Goal: Information Seeking & Learning: Learn about a topic

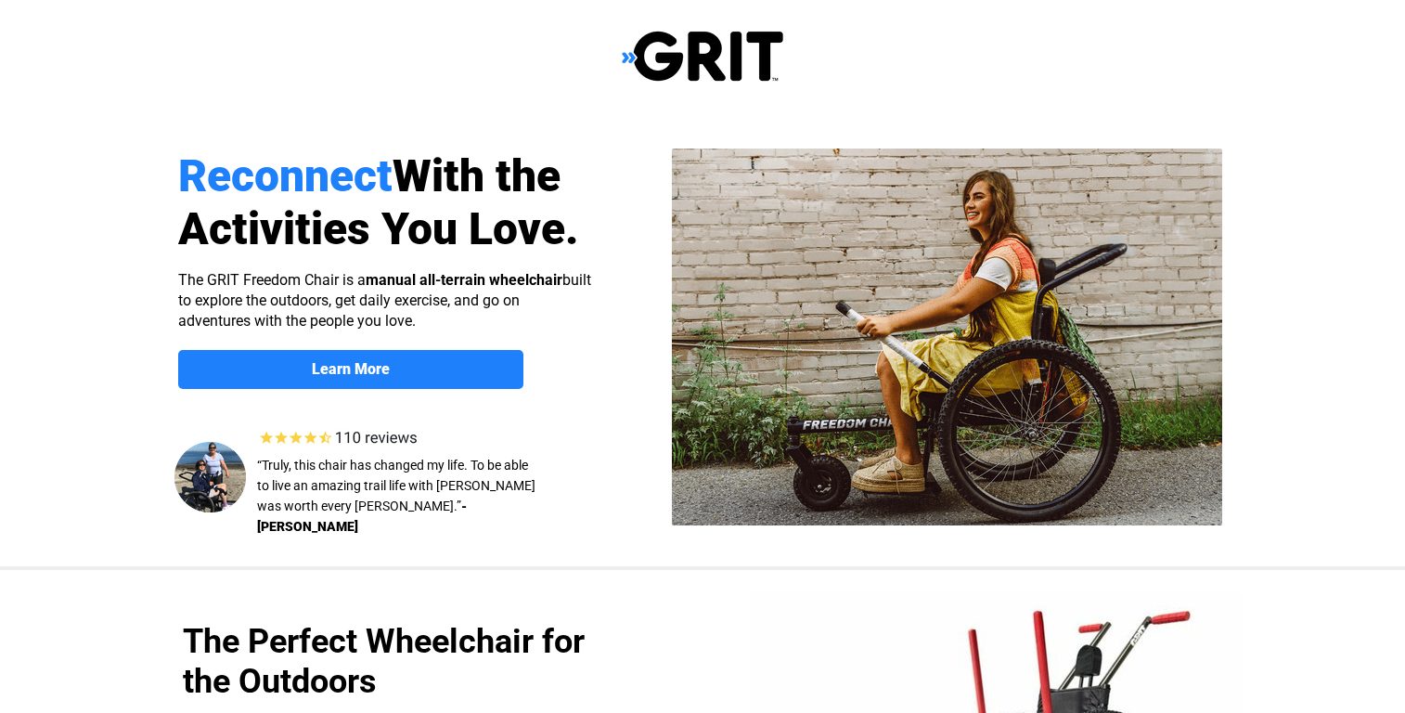
scroll to position [742, 0]
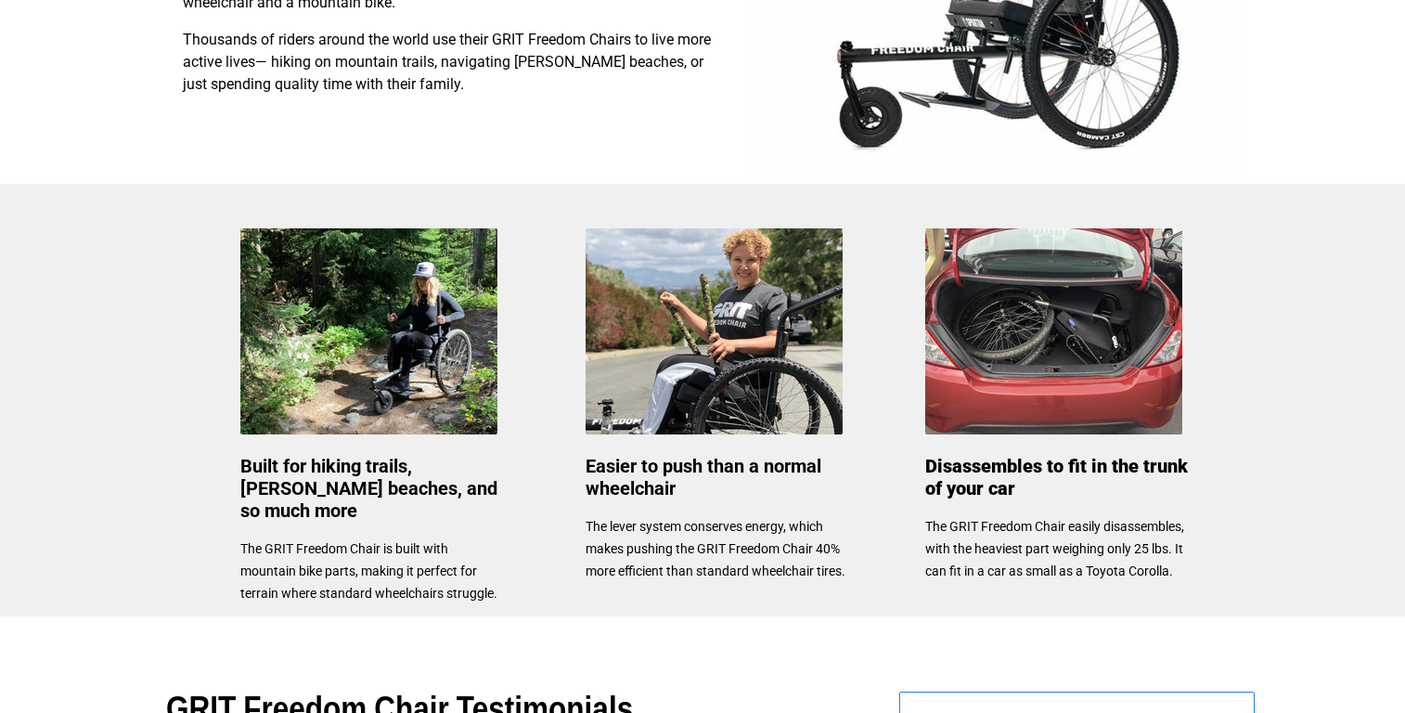
select select "US"
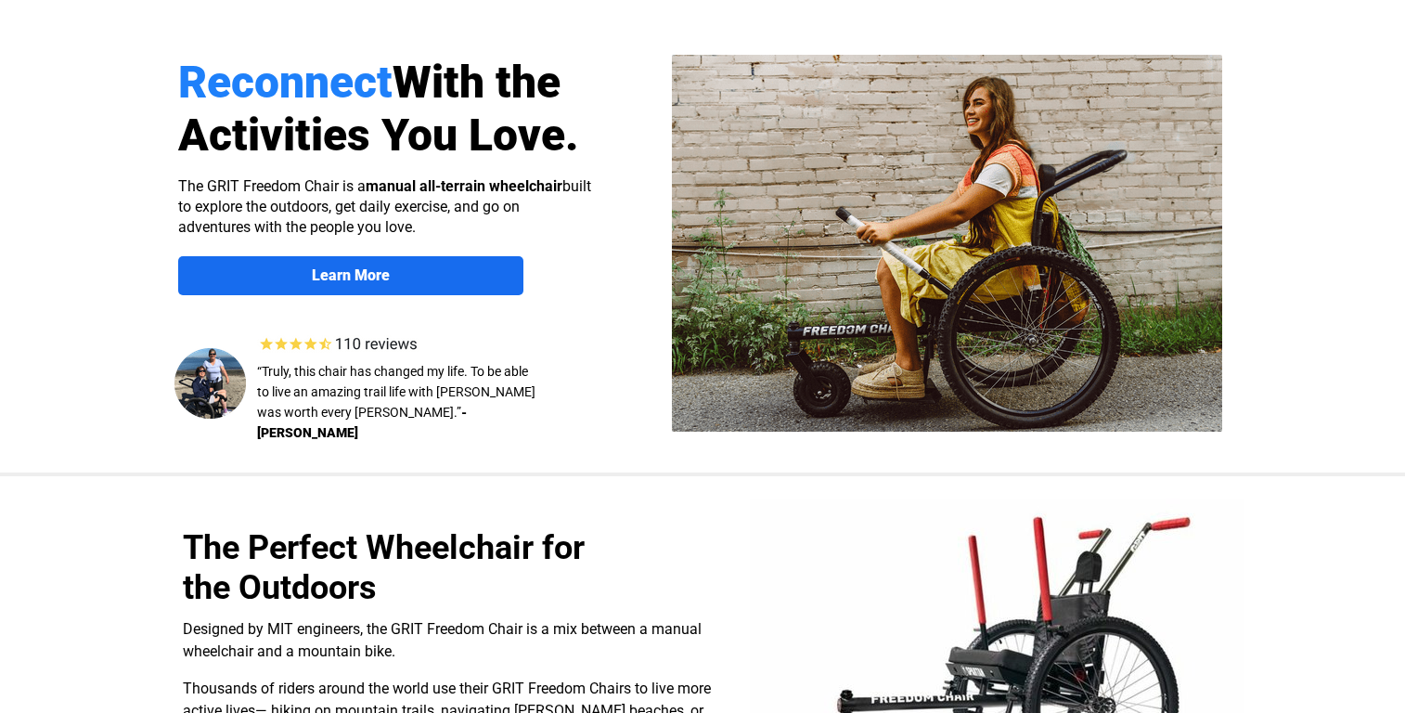
scroll to position [93, 0]
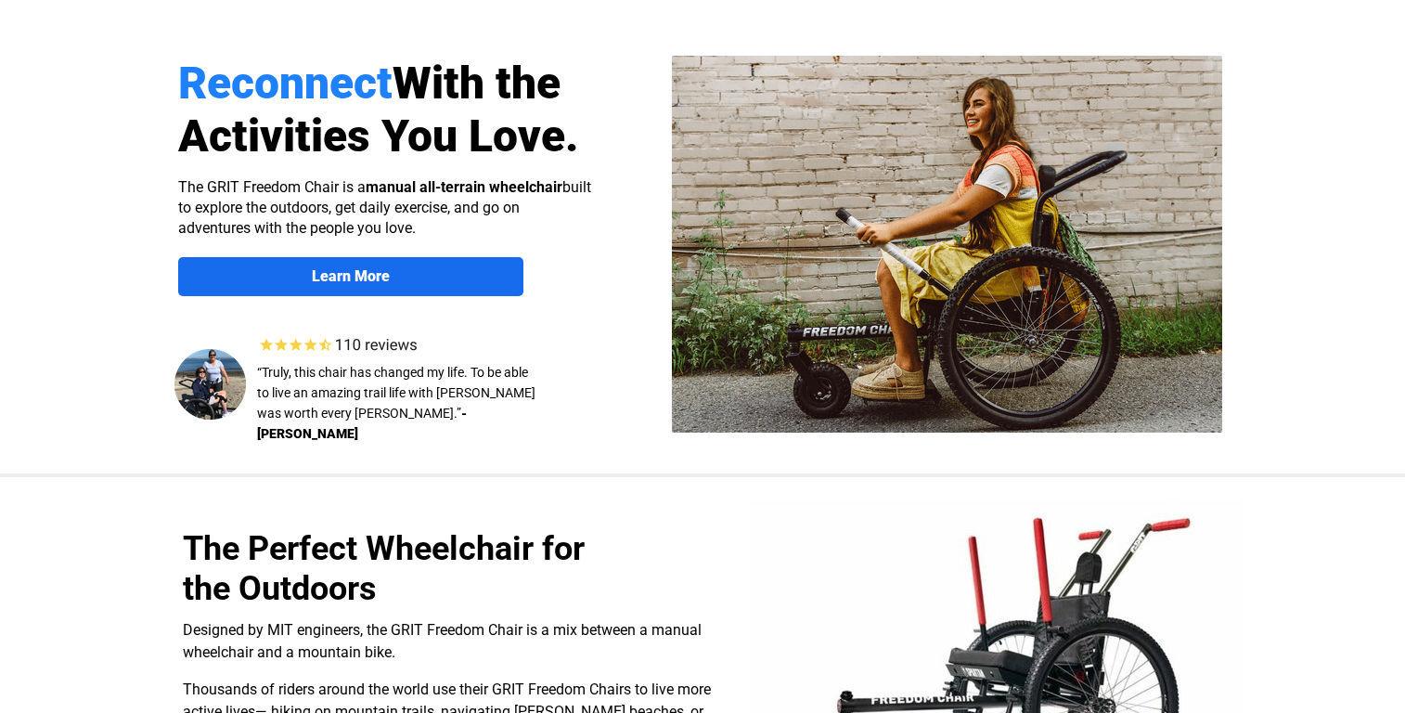
click at [373, 276] on strong "Learn More" at bounding box center [351, 276] width 78 height 18
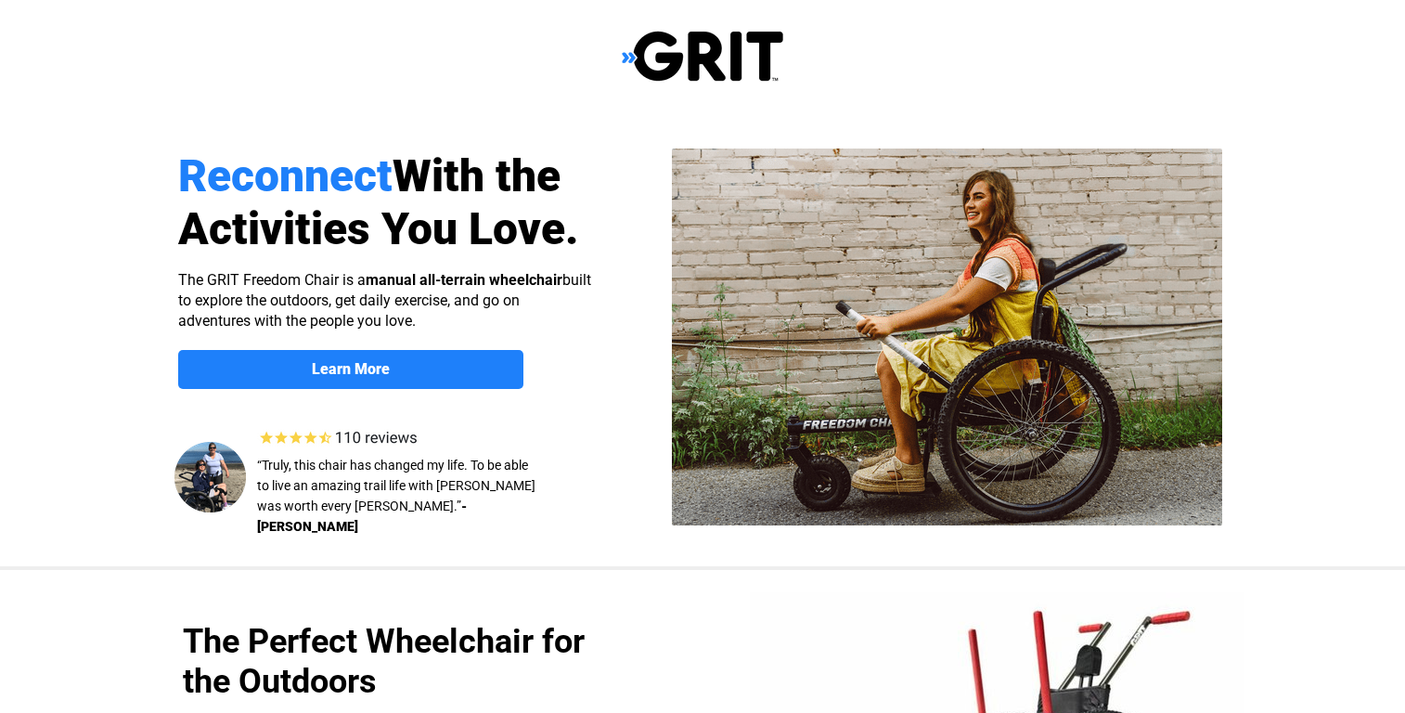
scroll to position [1433, 0]
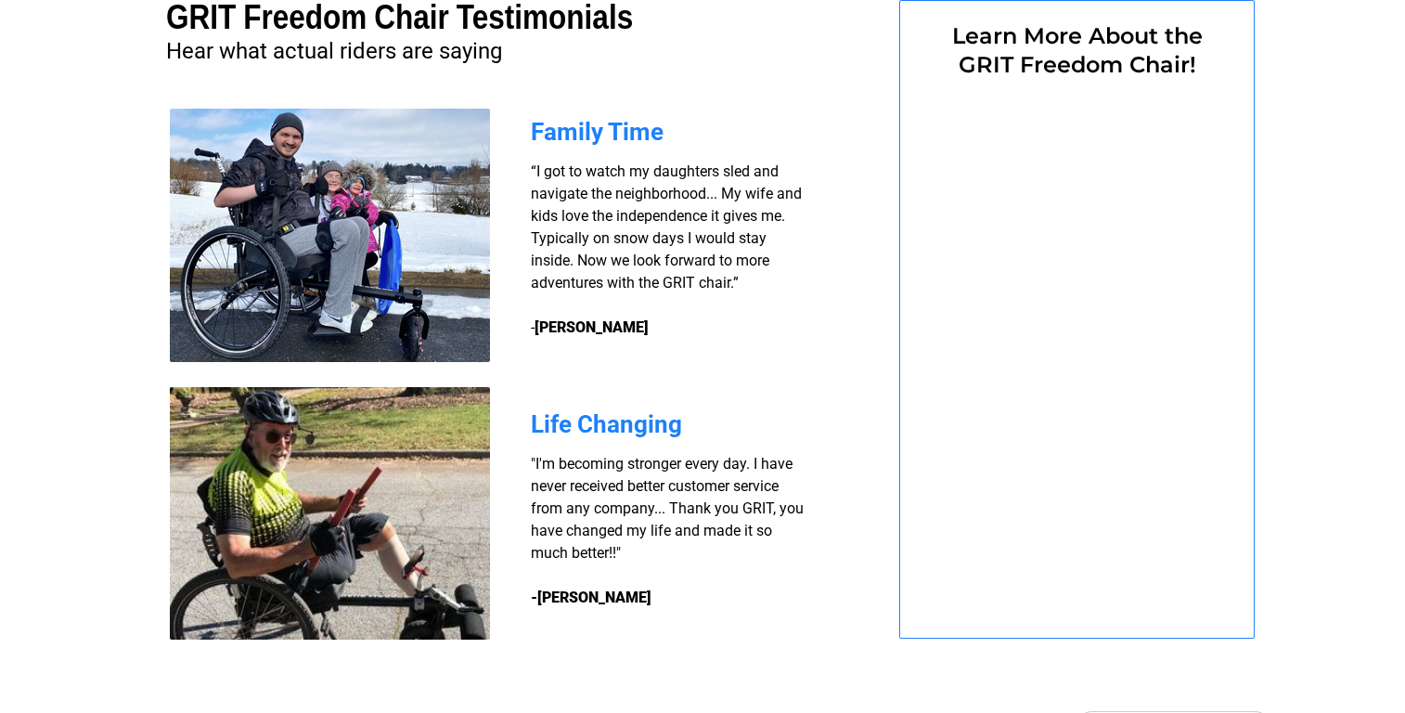
select select "US"
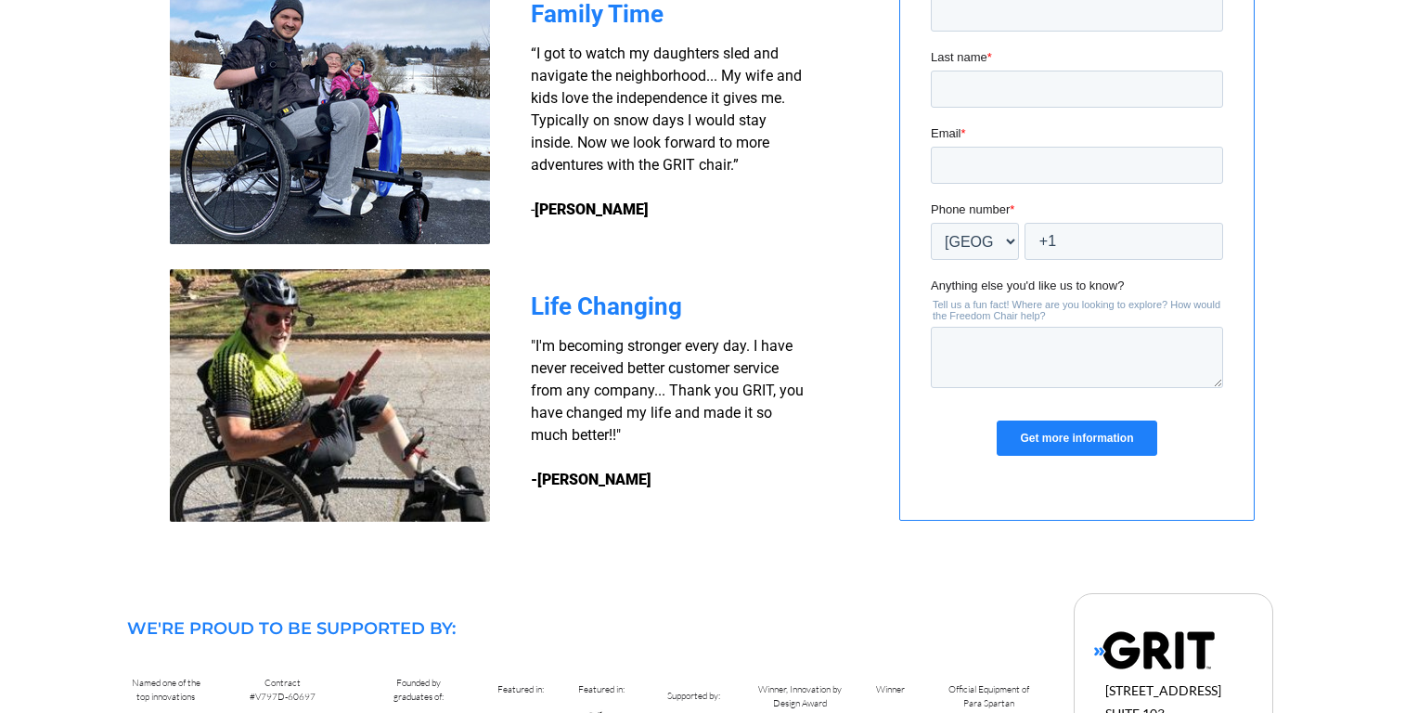
scroll to position [1255, 0]
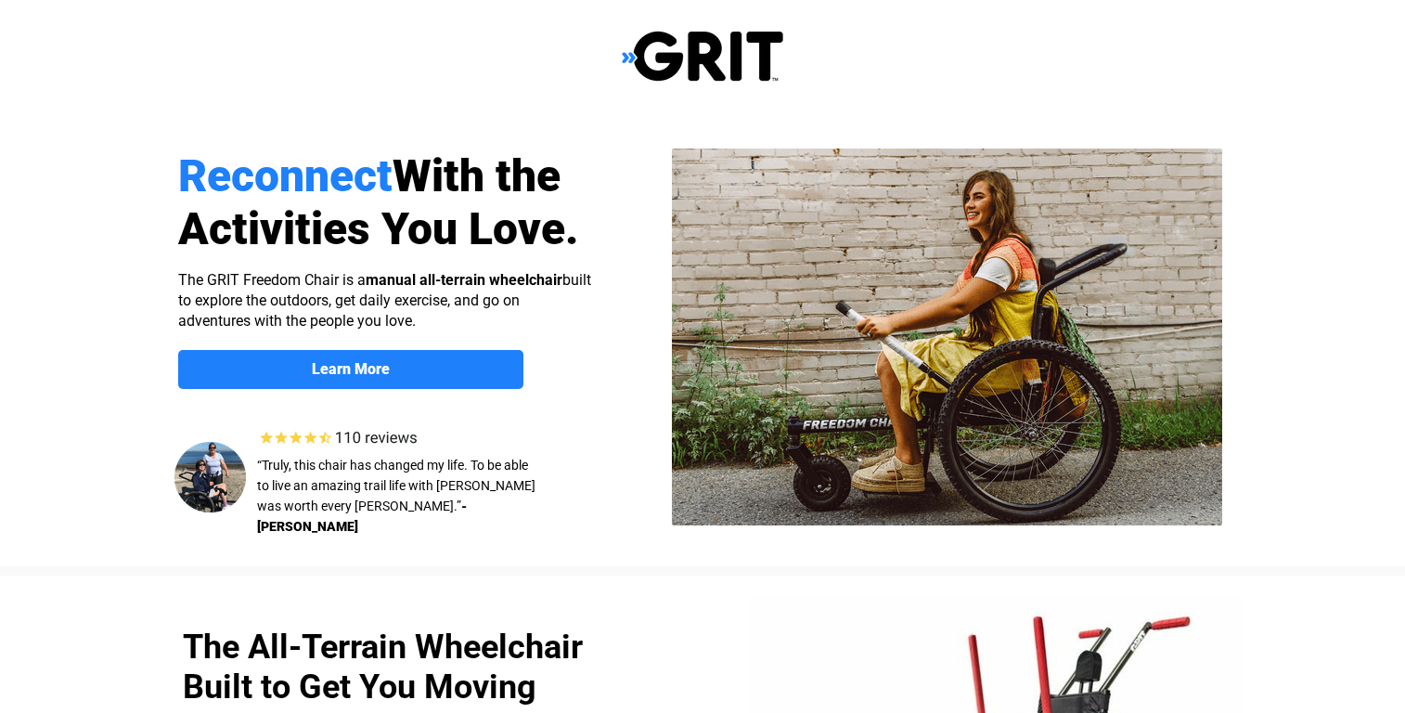
select select "US"
